Goal: Task Accomplishment & Management: Use online tool/utility

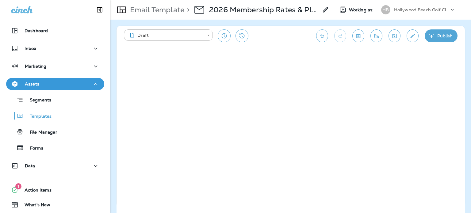
click at [432, 9] on p "Hollywood Beach Golf Club" at bounding box center [421, 9] width 55 height 5
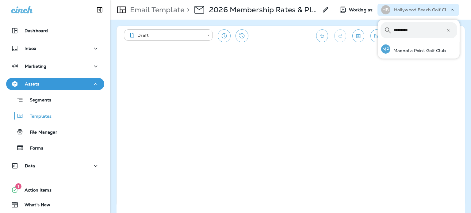
type input "********"
click at [434, 52] on p "Magnolia Point Golf Club" at bounding box center [417, 50] width 55 height 5
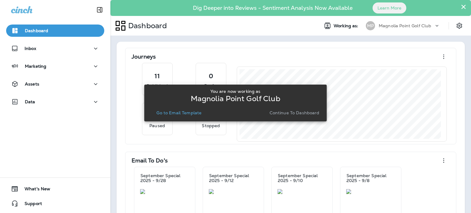
click at [169, 114] on p "Go to Email Template" at bounding box center [178, 112] width 45 height 5
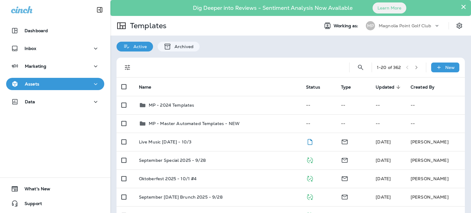
click at [414, 66] on icon "button" at bounding box center [416, 67] width 4 height 4
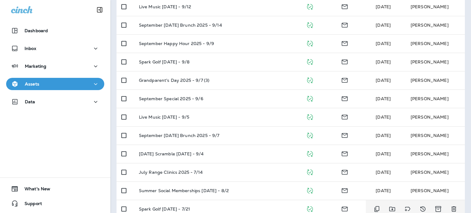
scroll to position [171, 0]
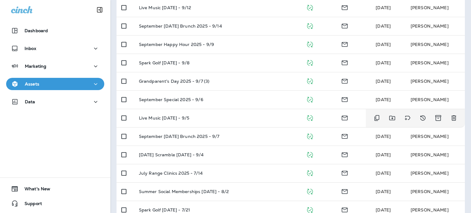
click at [250, 119] on div "Live Music [DATE] - 9/5" at bounding box center [217, 118] width 157 height 5
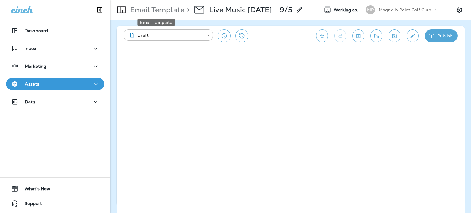
click at [154, 7] on p "Email Template" at bounding box center [155, 9] width 57 height 9
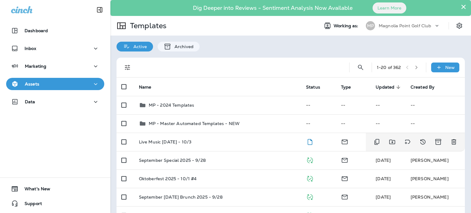
click at [240, 142] on div "Live Music October 2025 - 10/3" at bounding box center [217, 141] width 157 height 5
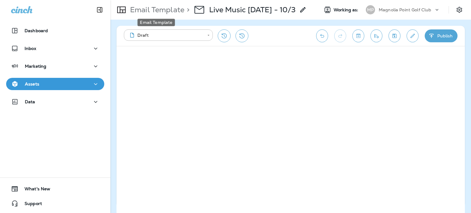
click at [137, 7] on p "Email Template" at bounding box center [155, 9] width 57 height 9
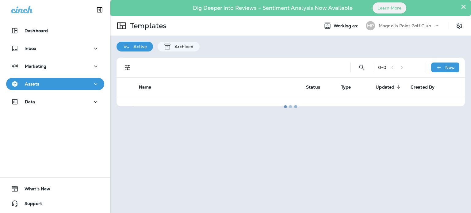
click at [414, 10] on div at bounding box center [290, 107] width 359 height 212
click at [412, 23] on div "Magnolia Point Golf Club" at bounding box center [405, 25] width 55 height 9
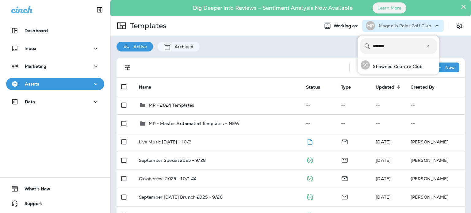
type input "*******"
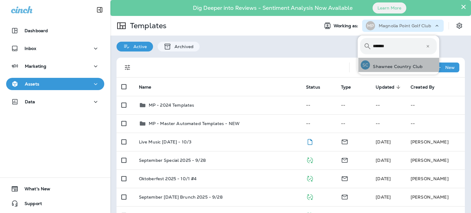
click at [404, 65] on p "Shawnee Country Club" at bounding box center [396, 66] width 53 height 5
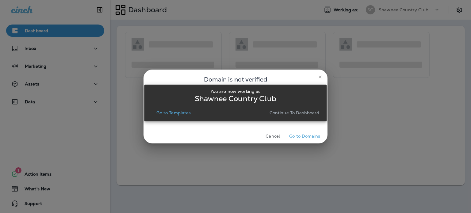
click at [301, 110] on p "Continue to Dashboard" at bounding box center [294, 112] width 50 height 5
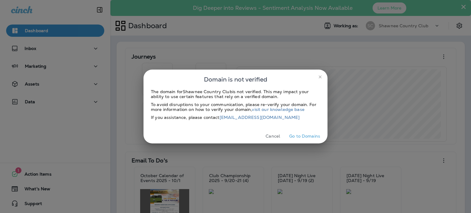
click at [316, 77] on button "close" at bounding box center [320, 77] width 10 height 10
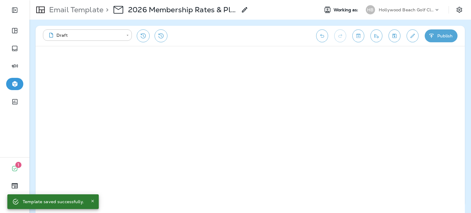
click at [414, 10] on p "Hollywood Beach Golf Club" at bounding box center [405, 9] width 55 height 5
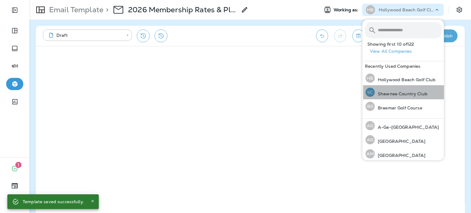
click at [406, 94] on p "Shawnee Country Club" at bounding box center [400, 93] width 53 height 5
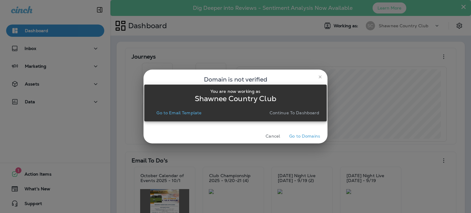
click at [300, 111] on p "Continue to Dashboard" at bounding box center [294, 112] width 50 height 5
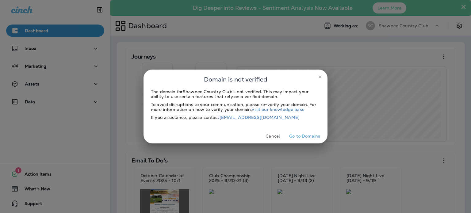
click at [317, 75] on button "close" at bounding box center [320, 77] width 10 height 10
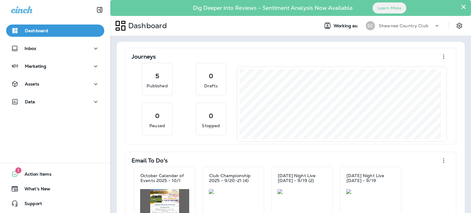
click at [392, 27] on p "Shawnee Country Club" at bounding box center [403, 25] width 50 height 5
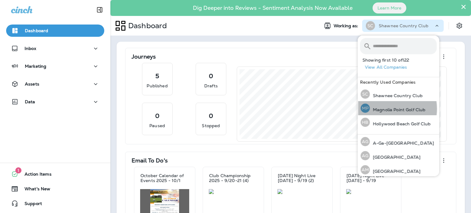
click at [385, 109] on p "Magnolia Point Golf Club" at bounding box center [397, 109] width 55 height 5
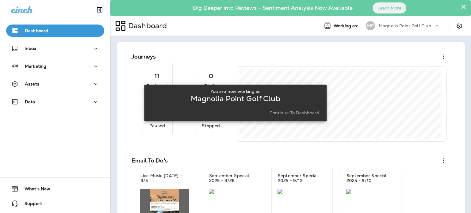
click at [305, 111] on p "Continue to Dashboard" at bounding box center [294, 112] width 50 height 5
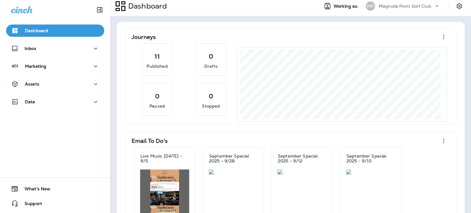
scroll to position [92, 0]
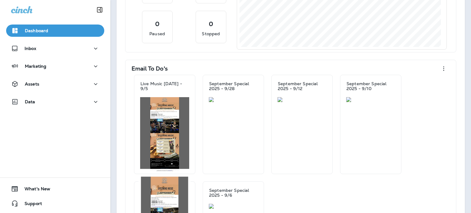
click at [173, 132] on img at bounding box center [164, 134] width 49 height 74
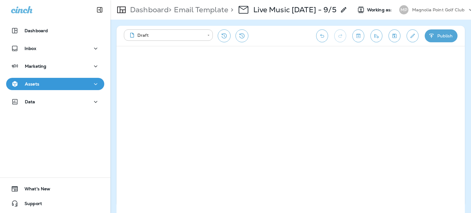
click at [449, 9] on p "Magnolia Point Golf Club" at bounding box center [438, 9] width 52 height 5
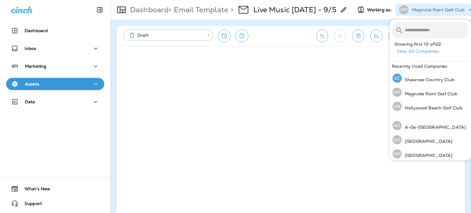
click at [423, 82] on p "Shawnee Country Club" at bounding box center [427, 79] width 53 height 5
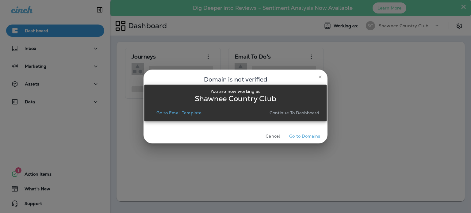
click at [287, 112] on p "Continue to Dashboard" at bounding box center [294, 112] width 50 height 5
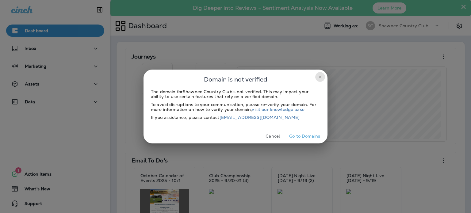
click at [320, 76] on icon "close" at bounding box center [319, 76] width 3 height 3
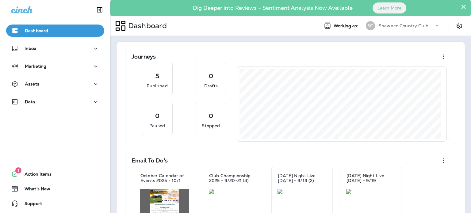
click at [406, 24] on p "Shawnee Country Club" at bounding box center [403, 25] width 50 height 5
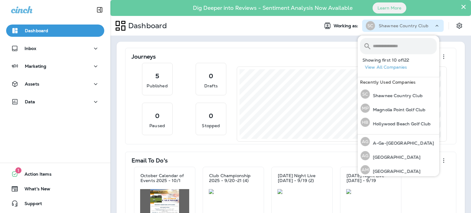
click at [387, 46] on input "text" at bounding box center [405, 46] width 64 height 16
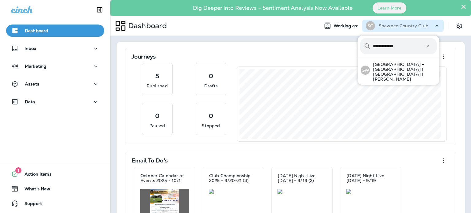
type input "**********"
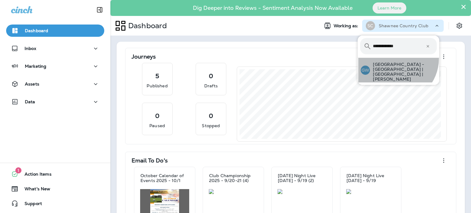
click at [393, 59] on div "GW [GEOGRAPHIC_DATA] - [GEOGRAPHIC_DATA] | [GEOGRAPHIC_DATA] | [PERSON_NAME]" at bounding box center [398, 70] width 81 height 25
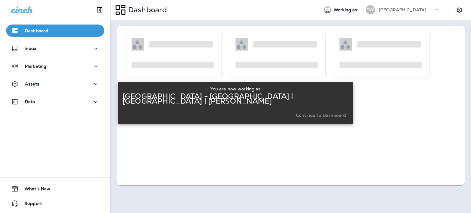
click at [296, 113] on p "Continue to Dashboard" at bounding box center [321, 115] width 50 height 5
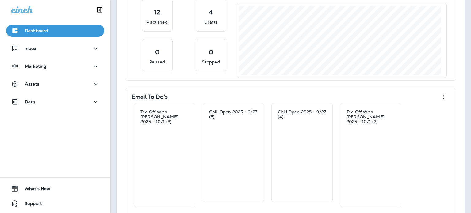
scroll to position [123, 0]
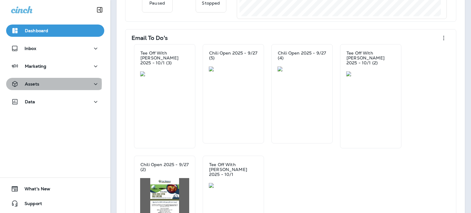
click at [47, 84] on div "Assets" at bounding box center [55, 84] width 88 height 8
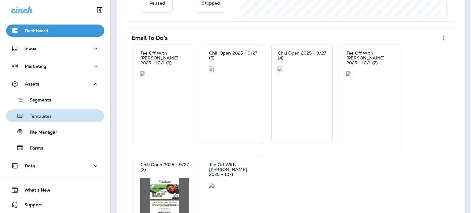
click at [61, 114] on div "Templates" at bounding box center [55, 115] width 93 height 9
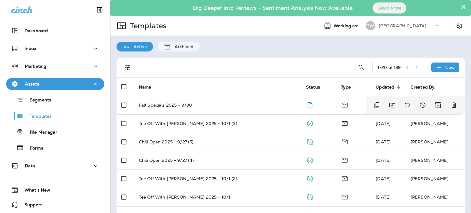
click at [211, 108] on td "Fall Specials 2025 - 9/30" at bounding box center [217, 105] width 167 height 18
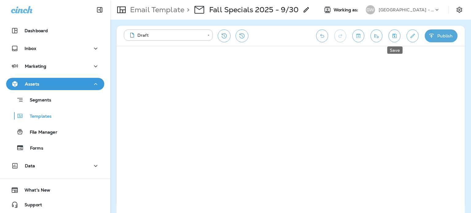
click at [393, 37] on icon "Save" at bounding box center [394, 36] width 6 height 6
click at [377, 36] on icon "Send test email" at bounding box center [376, 36] width 6 height 6
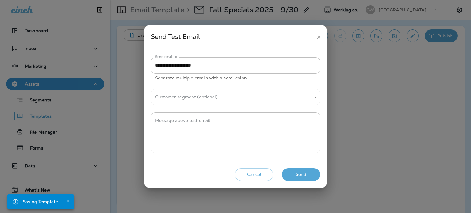
click at [303, 177] on button "Send" at bounding box center [301, 174] width 38 height 13
